Goal: Navigation & Orientation: Find specific page/section

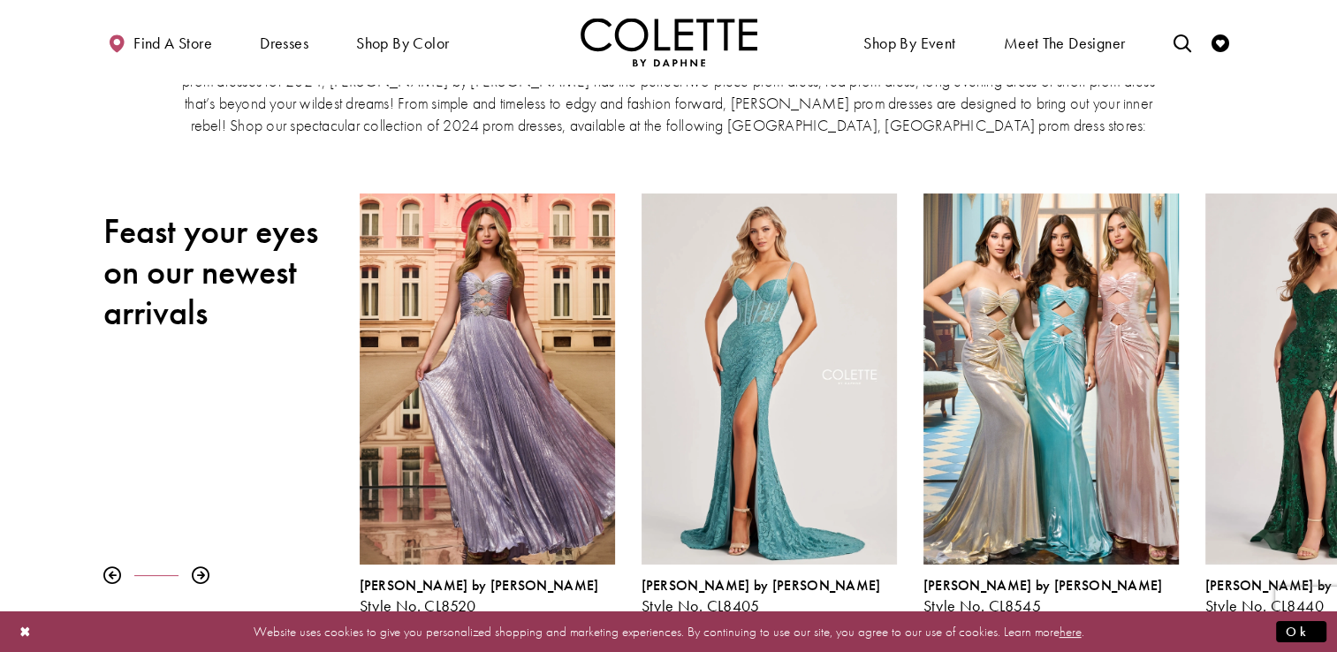
scroll to position [148, 0]
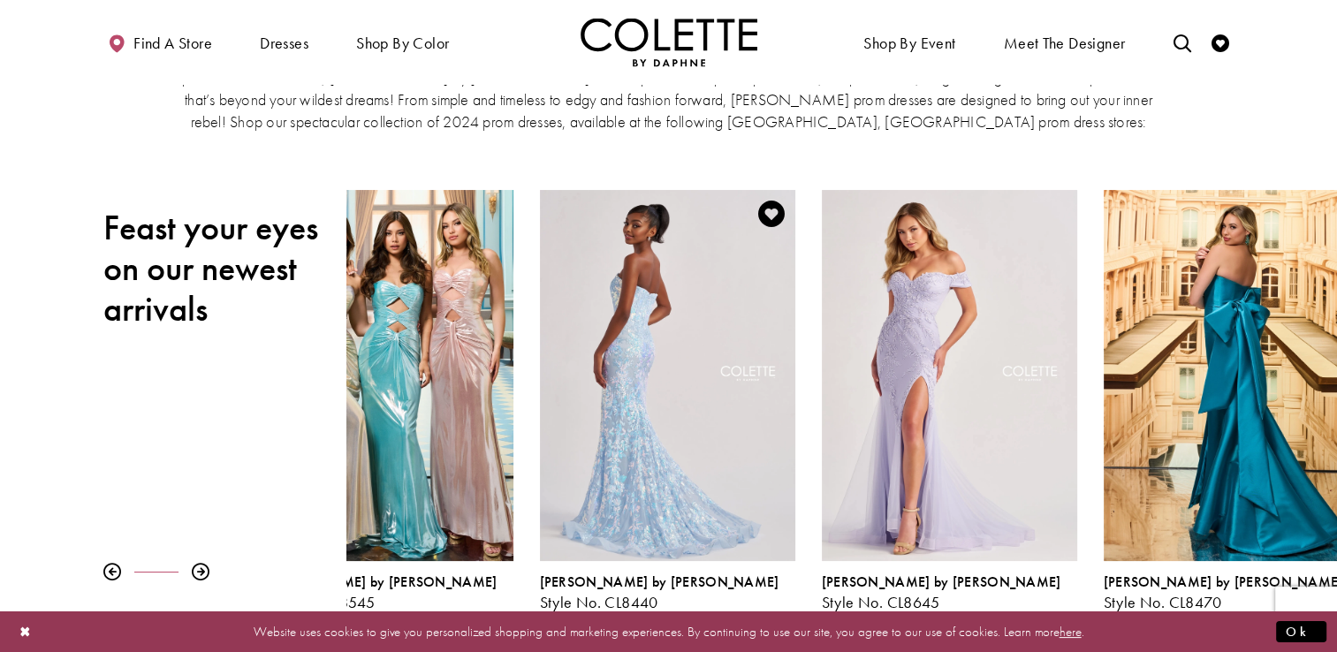
drag, startPoint x: 1228, startPoint y: 317, endPoint x: 523, endPoint y: 307, distance: 705.3
click at [540, 307] on div "Visit Colette by Daphne Style No. CL8440 Page" at bounding box center [667, 375] width 255 height 371
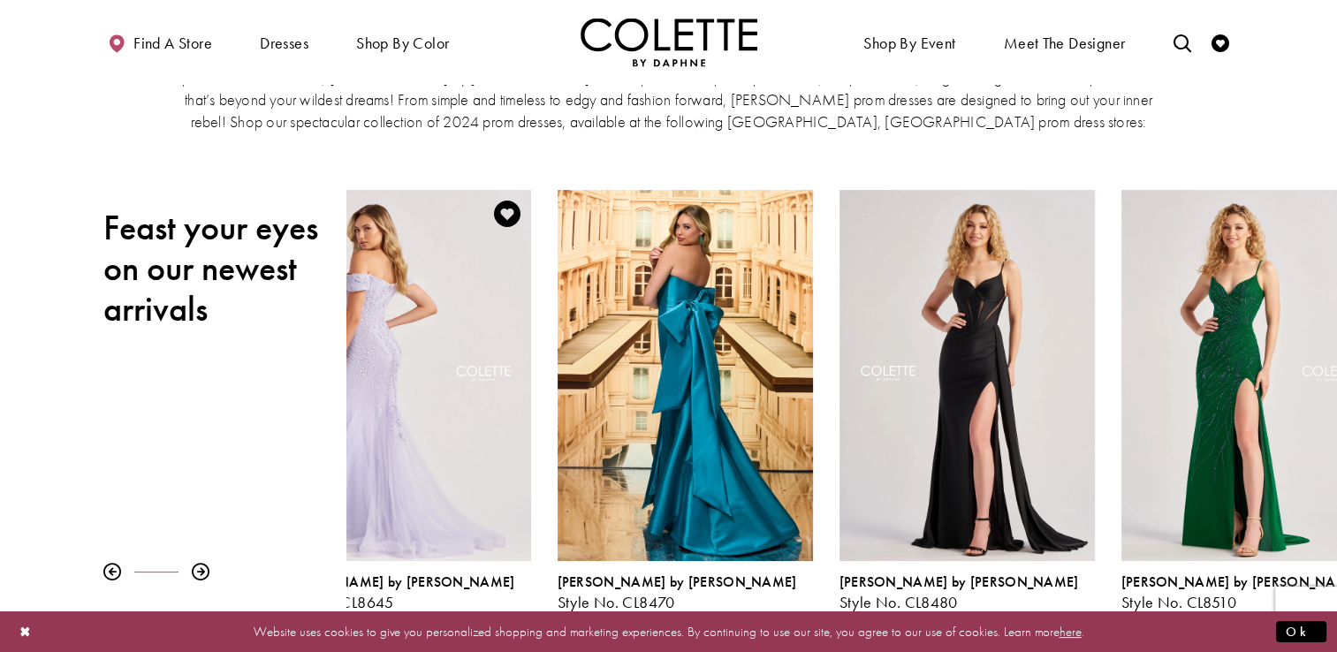
drag, startPoint x: 1283, startPoint y: 351, endPoint x: 353, endPoint y: 333, distance: 929.9
click at [353, 333] on div "Visit Colette by Daphne Style No. CL8645 Page" at bounding box center [403, 375] width 255 height 371
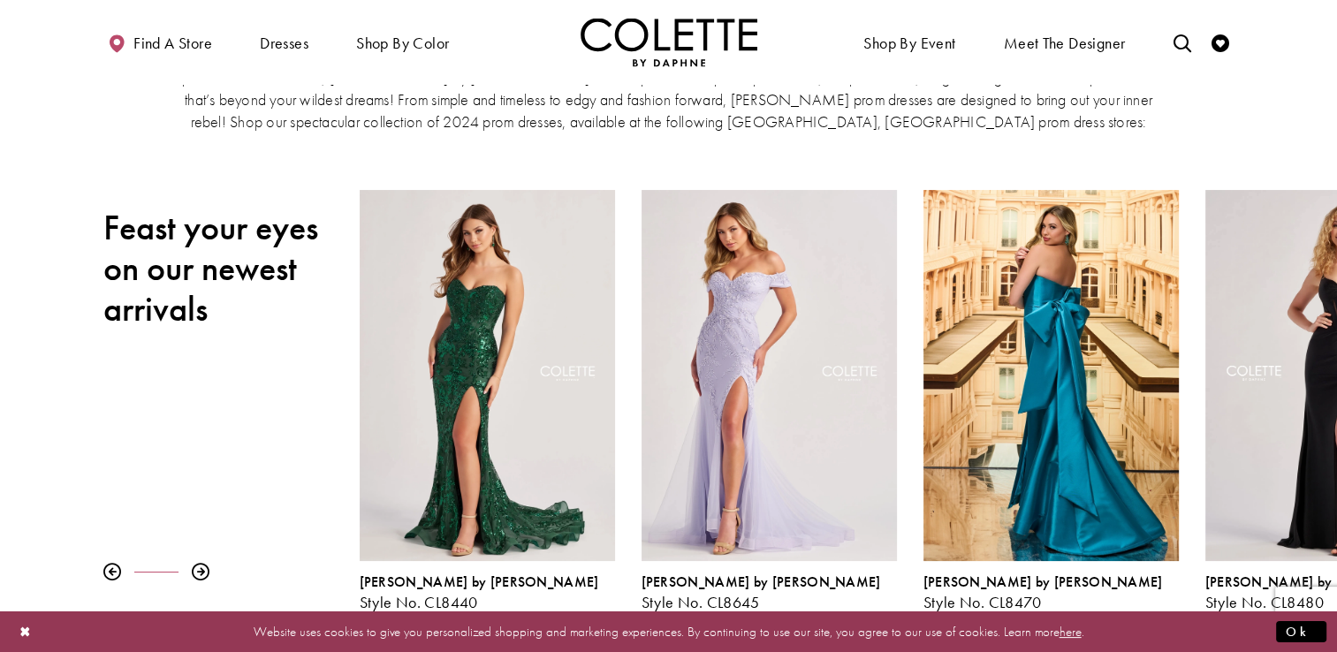
drag, startPoint x: 1186, startPoint y: 339, endPoint x: 65, endPoint y: 312, distance: 1120.9
click at [65, 312] on div "Pause autoplay Previous Slide Next Slide 0 1 2 3 4 5 6 7 8 9 Colette by Daphne …" at bounding box center [668, 401] width 1337 height 422
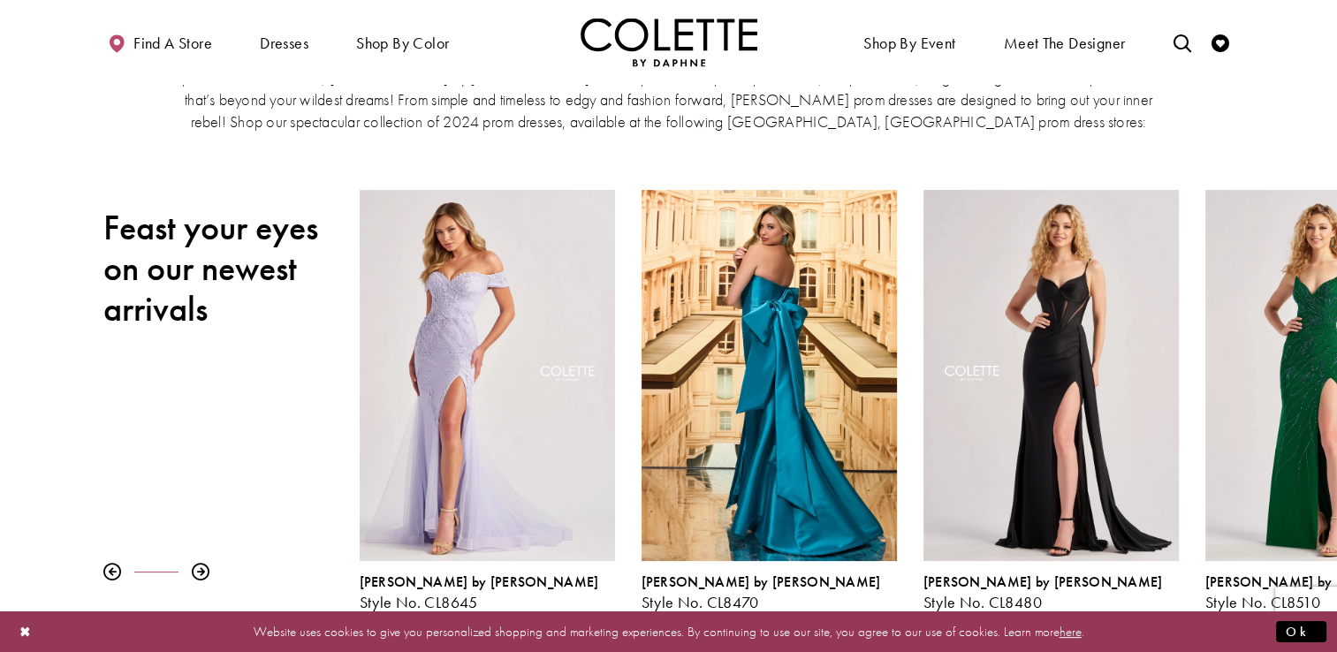
drag, startPoint x: 1326, startPoint y: 384, endPoint x: 180, endPoint y: 370, distance: 1145.4
click at [180, 370] on div "Pause autoplay Previous Slide Next Slide 0 1 2 3 4 5 6 7 8 9 Colette by Daphne …" at bounding box center [668, 401] width 1337 height 422
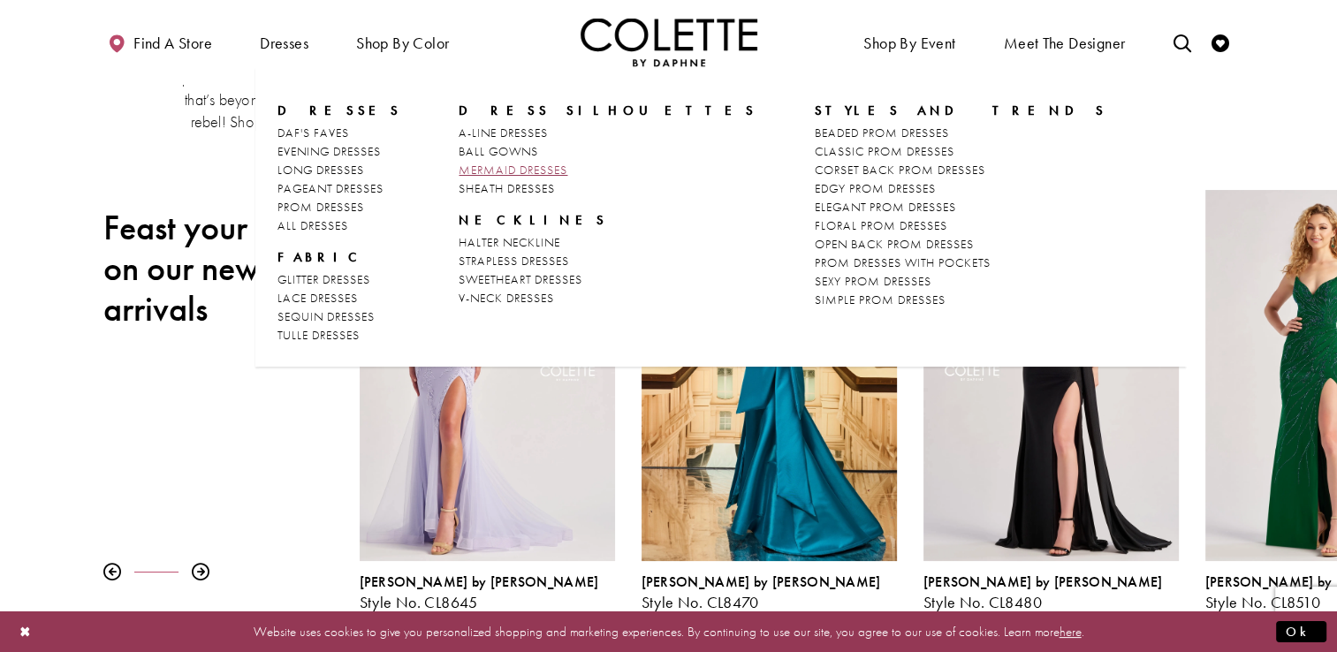
click at [491, 169] on span "MERMAID DRESSES" at bounding box center [513, 170] width 109 height 16
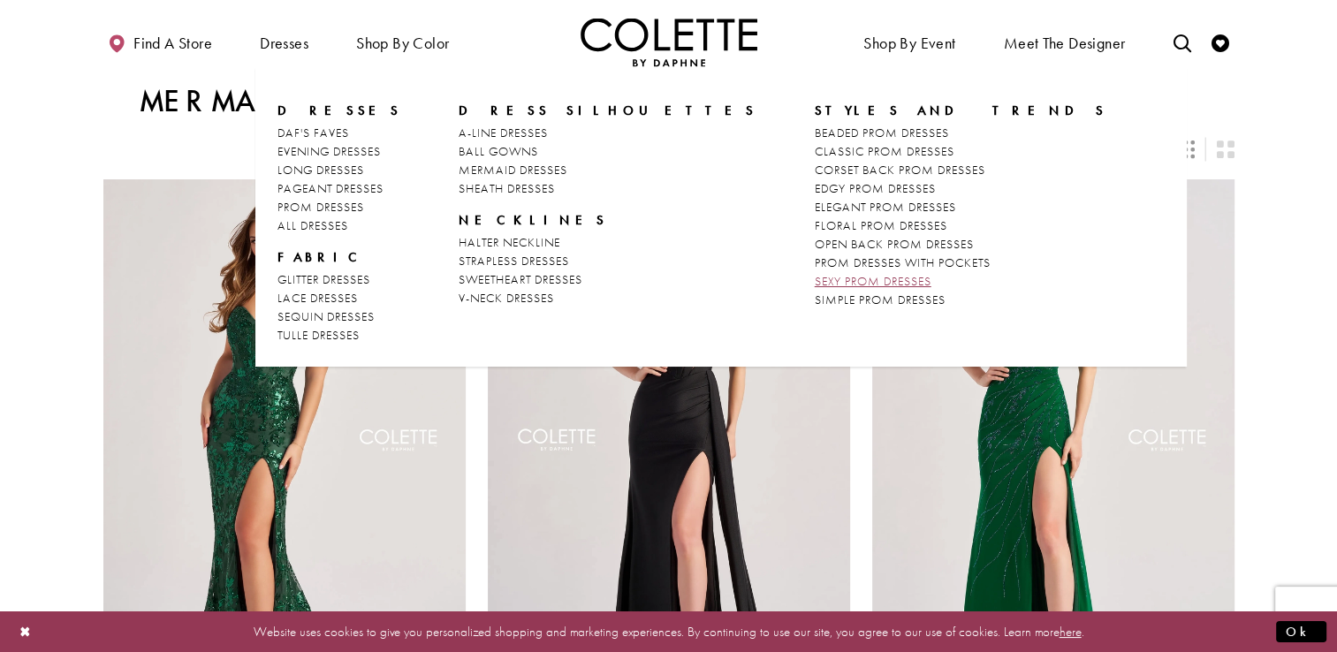
click at [815, 282] on span "SEXY PROM DRESSES" at bounding box center [873, 281] width 117 height 16
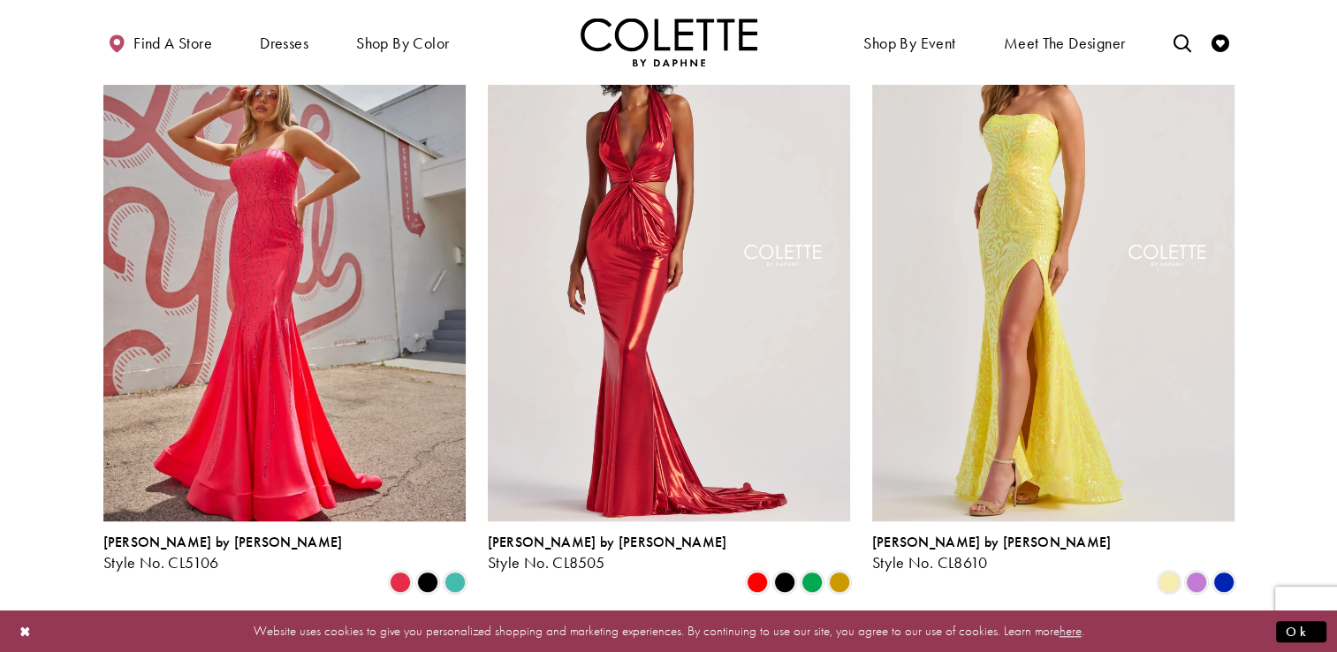
scroll to position [317, 0]
